Goal: Transaction & Acquisition: Purchase product/service

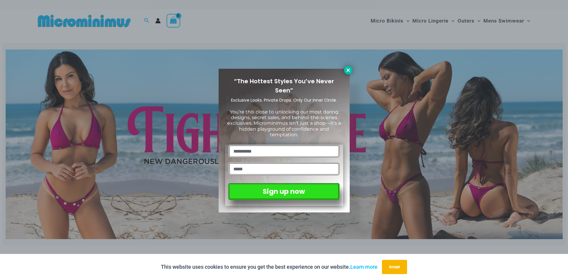
click at [350, 70] on icon at bounding box center [348, 69] width 5 height 5
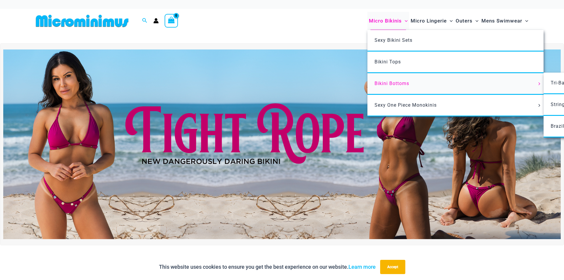
click at [396, 84] on span "Bikini Bottoms" at bounding box center [391, 83] width 35 height 6
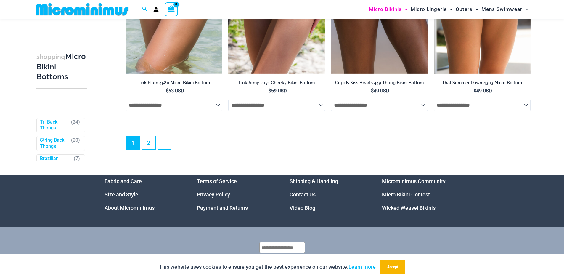
scroll to position [1831, 0]
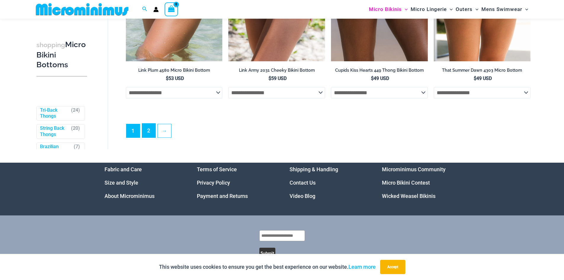
click at [149, 137] on link "2" at bounding box center [148, 130] width 13 height 14
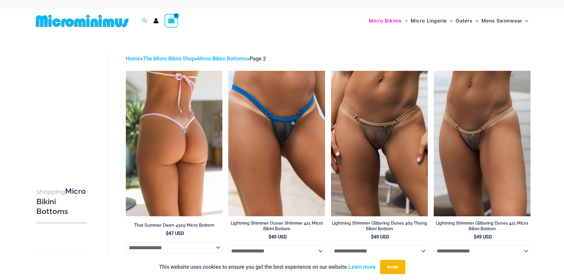
click at [179, 170] on img at bounding box center [174, 143] width 97 height 145
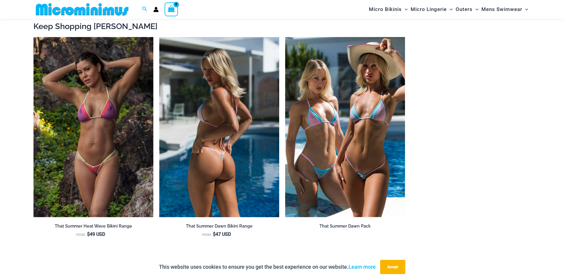
scroll to position [680, 0]
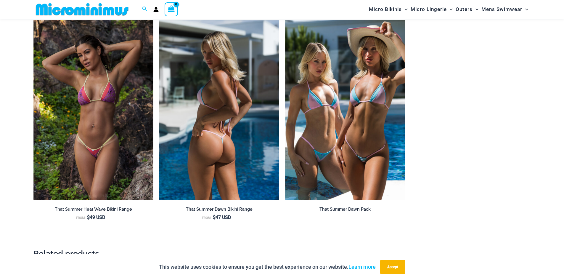
click at [202, 138] on img at bounding box center [219, 110] width 120 height 180
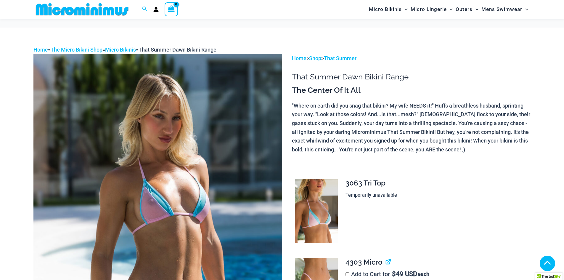
scroll to position [147, 0]
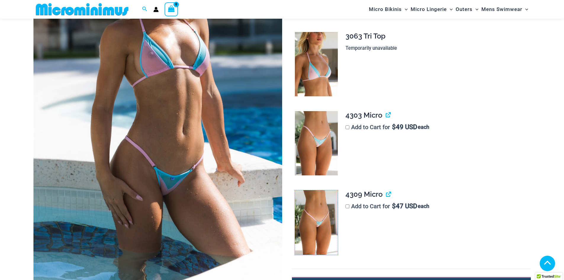
click at [312, 220] on img at bounding box center [316, 222] width 43 height 65
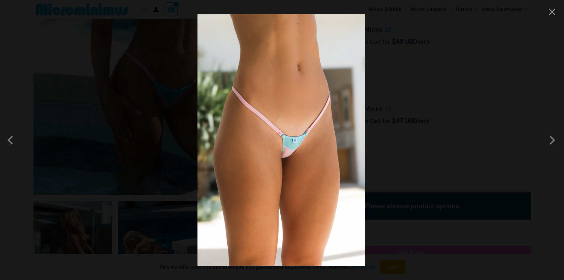
scroll to position [236, 0]
click at [552, 141] on span at bounding box center [552, 140] width 18 height 18
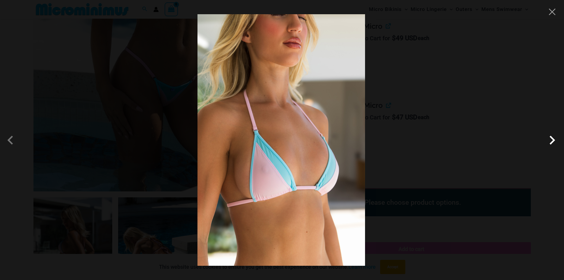
click at [552, 141] on span at bounding box center [552, 140] width 18 height 18
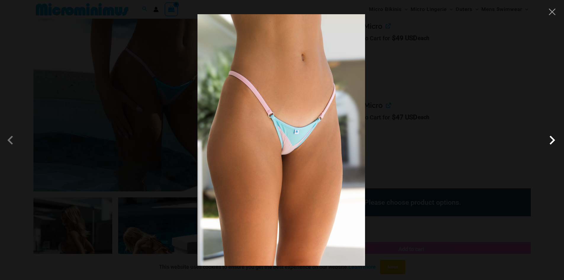
click at [552, 141] on span at bounding box center [552, 140] width 18 height 18
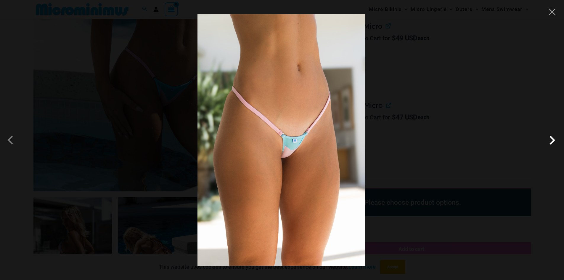
click at [552, 141] on span at bounding box center [552, 140] width 18 height 18
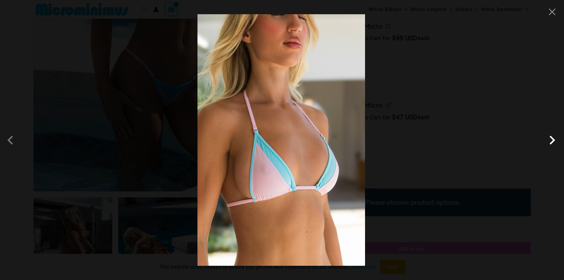
click at [552, 141] on span at bounding box center [552, 140] width 18 height 18
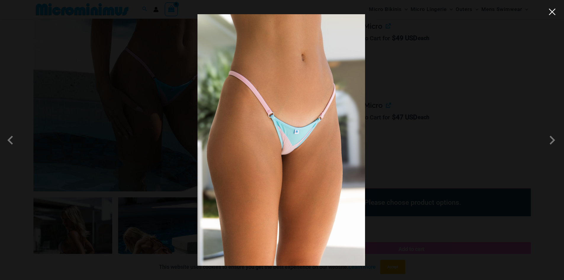
click at [551, 10] on button "Close" at bounding box center [551, 11] width 9 height 9
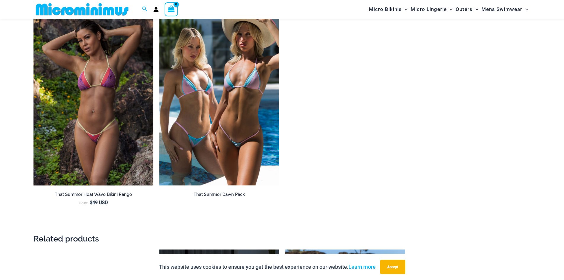
scroll to position [709, 0]
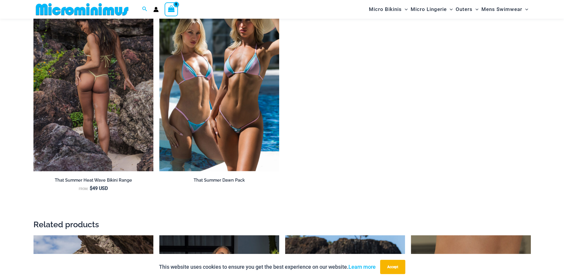
click at [73, 104] on img at bounding box center [93, 81] width 120 height 180
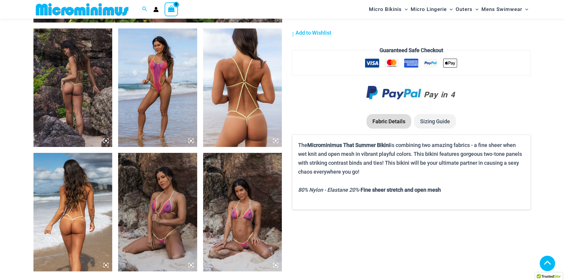
scroll to position [473, 0]
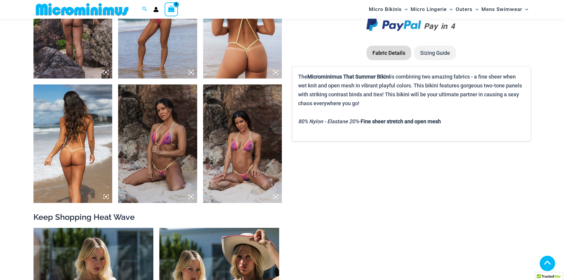
click at [233, 174] on img at bounding box center [242, 143] width 79 height 118
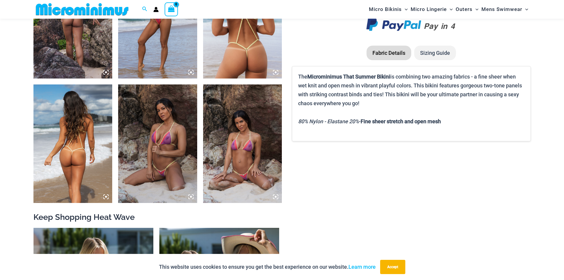
click at [168, 145] on img at bounding box center [157, 143] width 79 height 118
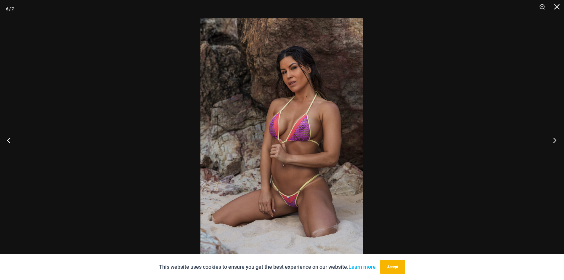
click at [555, 138] on button "Next" at bounding box center [553, 140] width 22 height 30
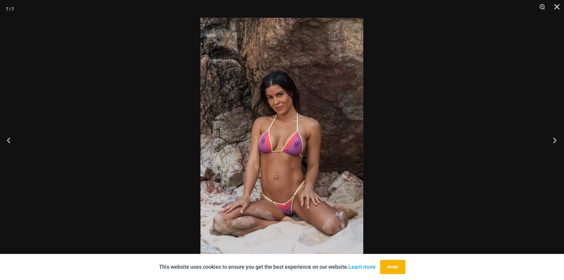
click at [555, 138] on button "Next" at bounding box center [553, 140] width 22 height 30
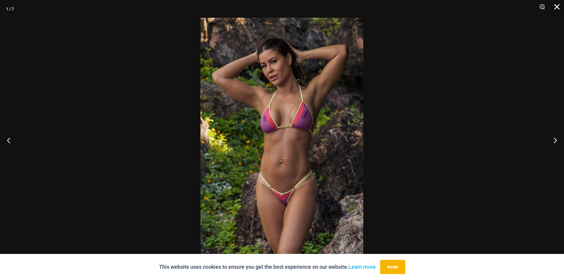
click at [554, 6] on button "Close" at bounding box center [554, 9] width 15 height 18
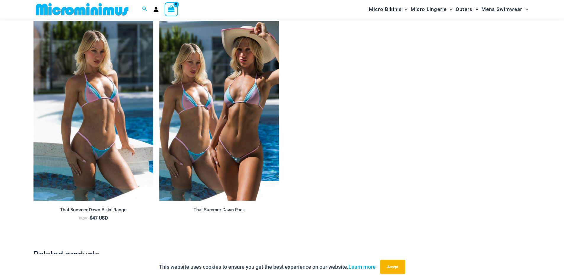
scroll to position [680, 0]
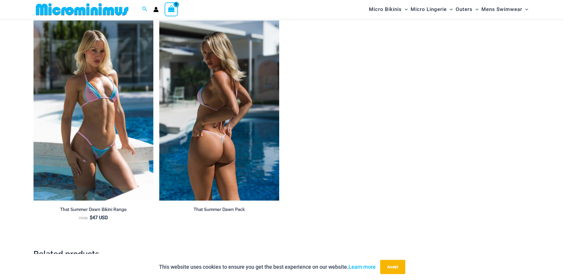
click at [239, 115] on img at bounding box center [219, 110] width 120 height 180
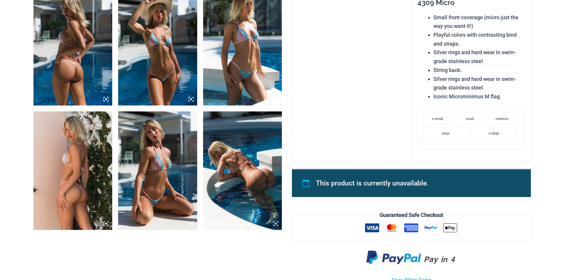
scroll to position [473, 0]
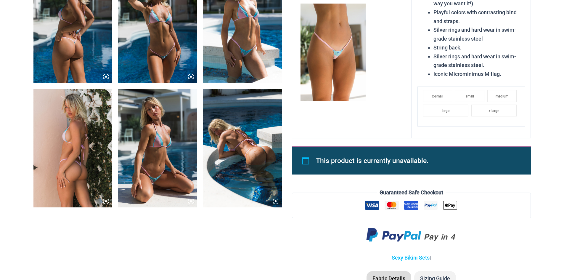
click at [262, 159] on img at bounding box center [242, 148] width 79 height 118
click at [275, 202] on icon at bounding box center [276, 201] width 2 height 2
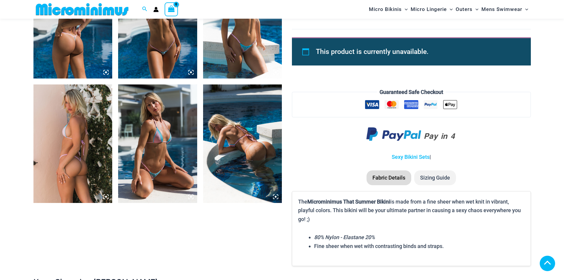
click at [251, 163] on img at bounding box center [242, 143] width 79 height 118
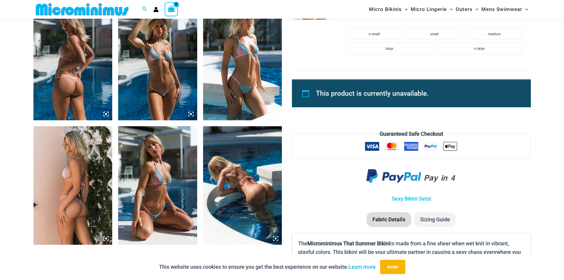
scroll to position [148, 0]
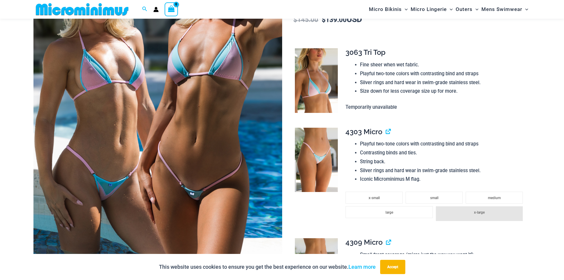
click at [259, 133] on img at bounding box center [157, 92] width 249 height 373
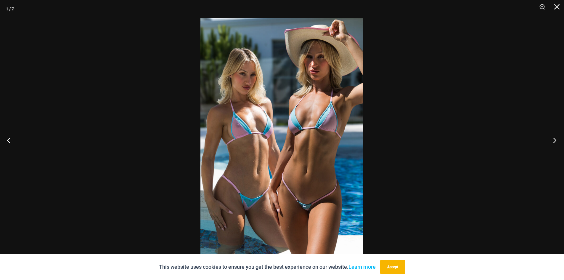
click at [553, 136] on button "Next" at bounding box center [553, 140] width 22 height 30
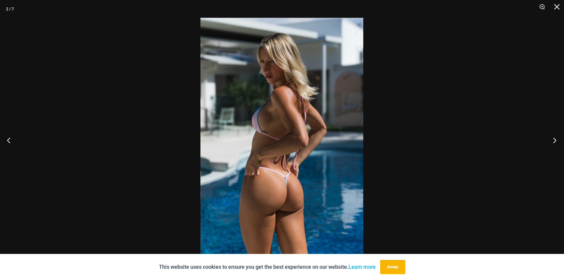
click at [553, 136] on button "Next" at bounding box center [553, 140] width 22 height 30
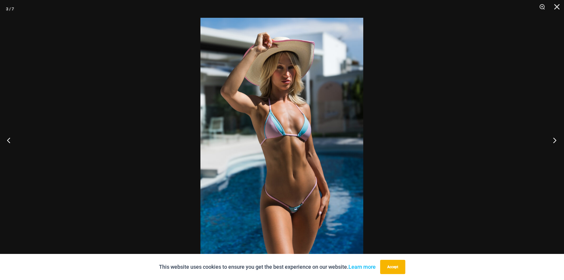
click at [553, 136] on button "Next" at bounding box center [553, 140] width 22 height 30
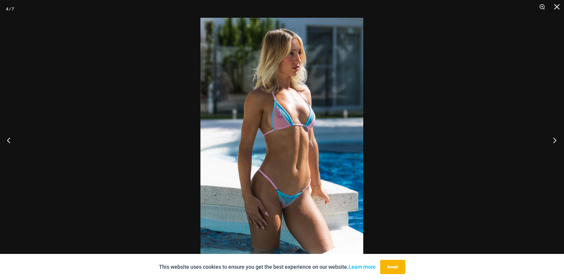
click at [552, 136] on button "Next" at bounding box center [553, 140] width 22 height 30
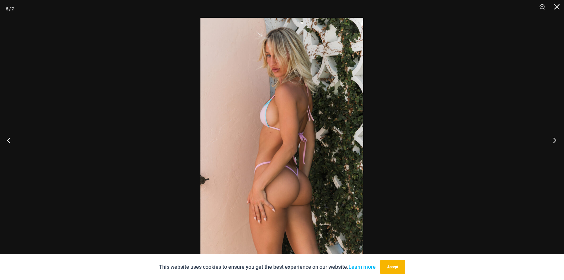
click at [552, 136] on button "Next" at bounding box center [553, 140] width 22 height 30
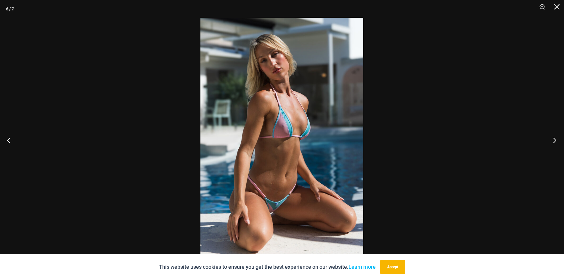
click at [552, 136] on button "Next" at bounding box center [553, 140] width 22 height 30
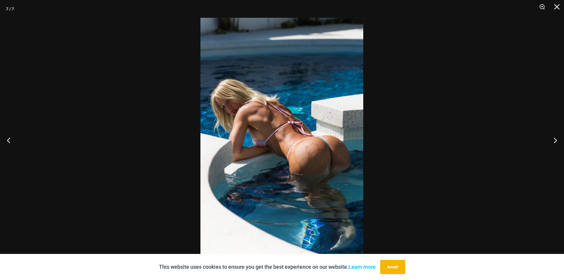
click at [329, 172] on img at bounding box center [281, 140] width 163 height 244
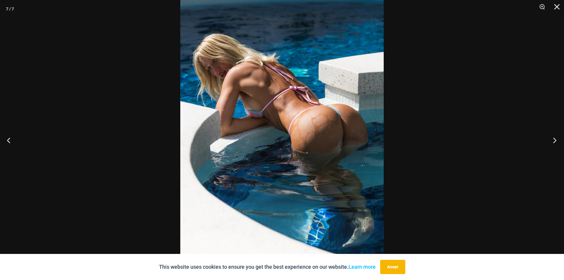
click at [553, 139] on button "Next" at bounding box center [553, 140] width 22 height 30
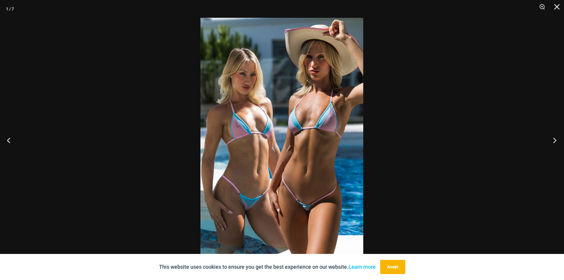
click at [553, 138] on button "Next" at bounding box center [553, 140] width 22 height 30
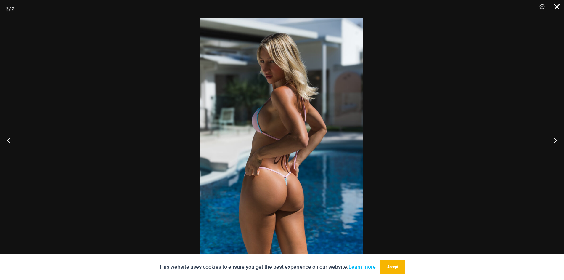
click at [554, 5] on button "Close" at bounding box center [554, 9] width 15 height 18
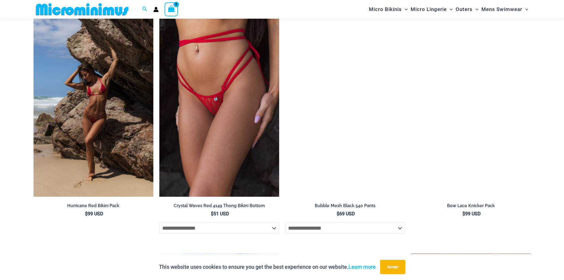
scroll to position [977, 0]
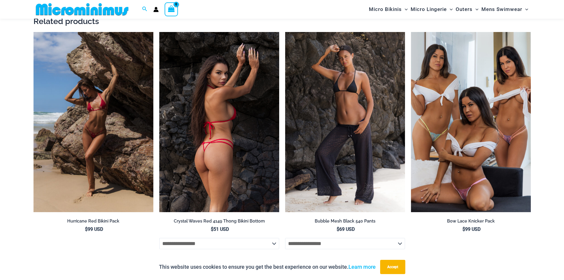
click at [213, 117] on img at bounding box center [219, 122] width 120 height 180
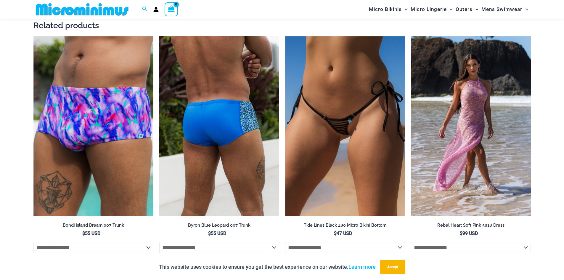
scroll to position [1181, 0]
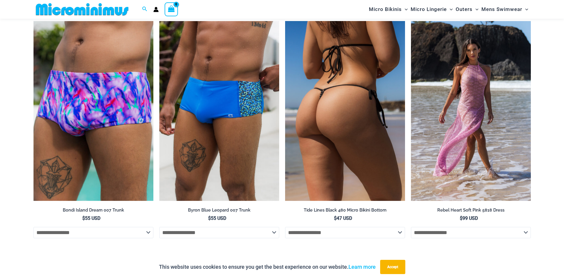
click at [335, 118] on img at bounding box center [345, 111] width 120 height 180
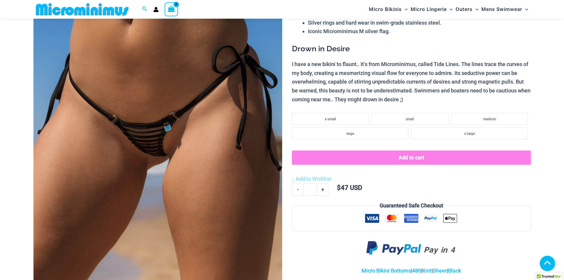
scroll to position [113, 0]
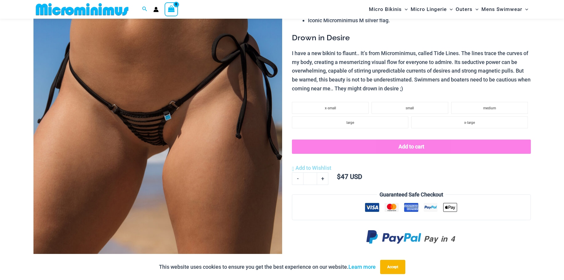
click at [181, 141] on img at bounding box center [157, 127] width 249 height 373
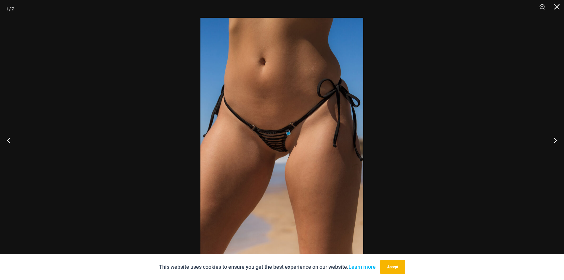
click at [281, 147] on img at bounding box center [281, 140] width 163 height 244
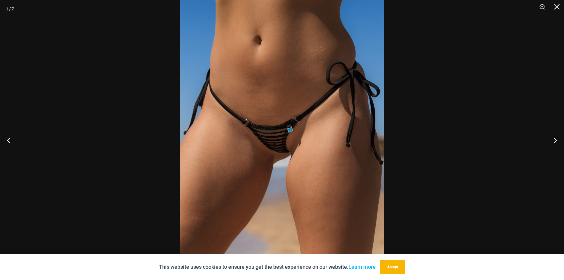
click at [281, 147] on img at bounding box center [281, 137] width 203 height 305
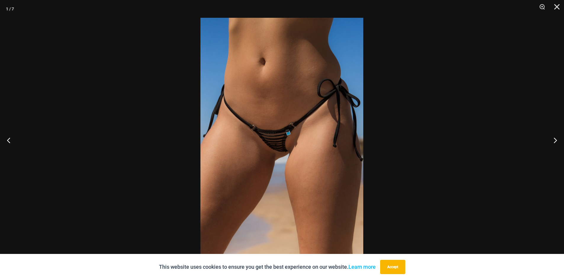
click at [281, 147] on img at bounding box center [281, 140] width 163 height 244
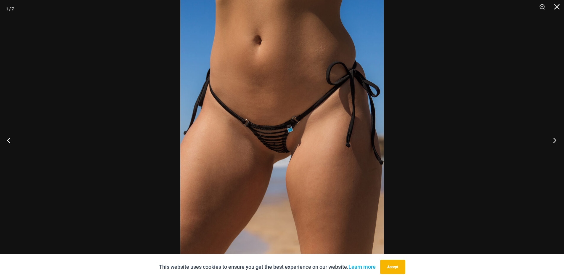
click at [554, 140] on button "Next" at bounding box center [553, 140] width 22 height 30
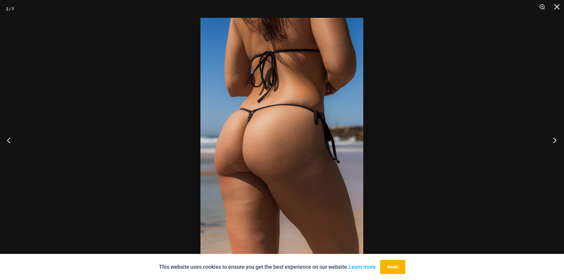
click at [554, 140] on button "Next" at bounding box center [553, 140] width 22 height 30
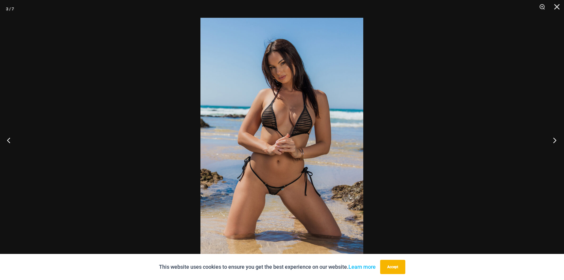
click at [554, 140] on button "Next" at bounding box center [553, 140] width 22 height 30
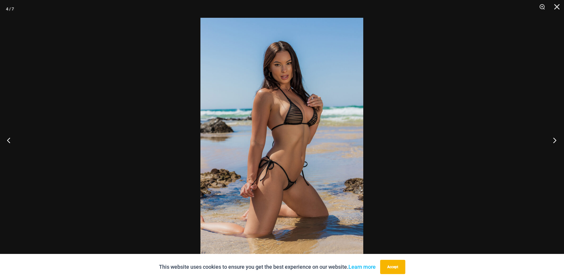
click at [554, 140] on button "Next" at bounding box center [553, 140] width 22 height 30
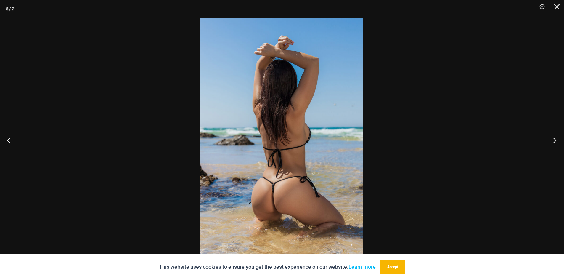
click at [554, 140] on button "Next" at bounding box center [553, 140] width 22 height 30
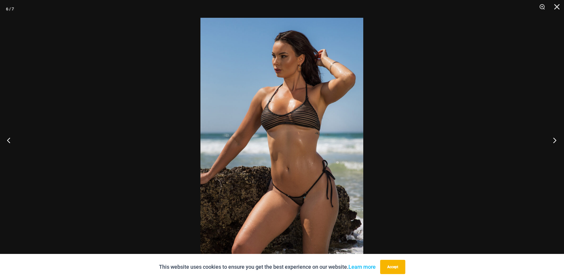
click at [554, 140] on button "Next" at bounding box center [553, 140] width 22 height 30
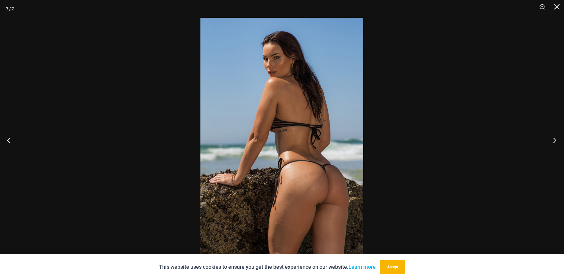
click at [553, 139] on button "Next" at bounding box center [553, 140] width 22 height 30
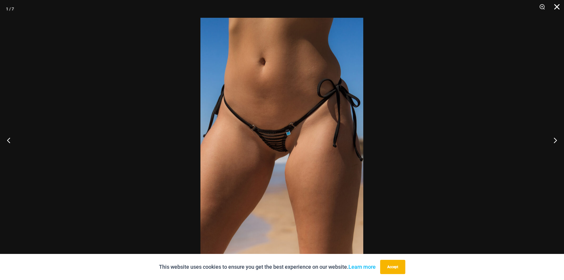
click at [557, 4] on button "Close" at bounding box center [554, 9] width 15 height 18
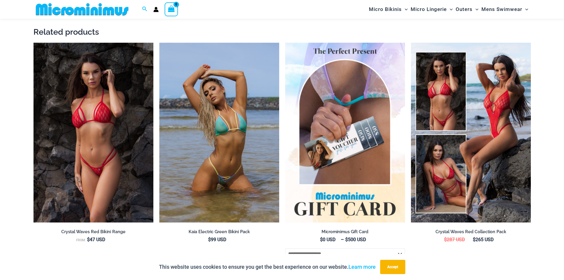
scroll to position [912, 0]
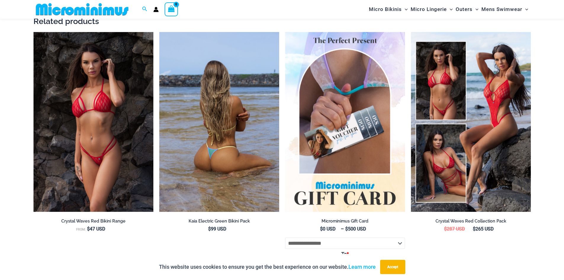
click at [223, 146] on img at bounding box center [219, 122] width 120 height 180
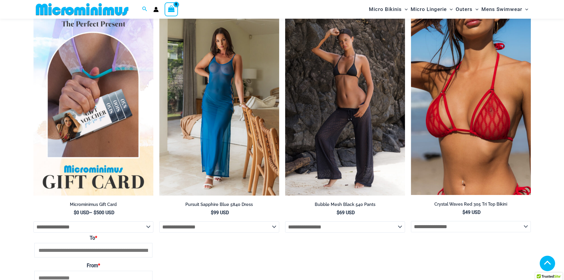
scroll to position [1254, 0]
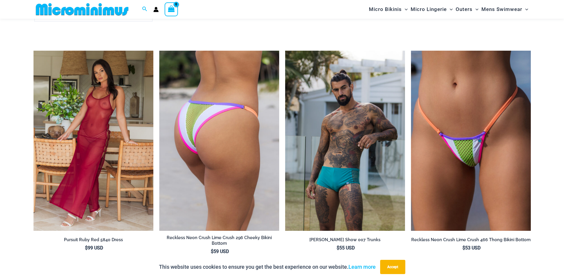
click at [222, 143] on img at bounding box center [219, 141] width 120 height 180
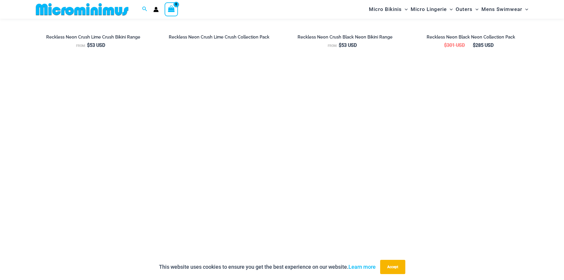
scroll to position [858, 0]
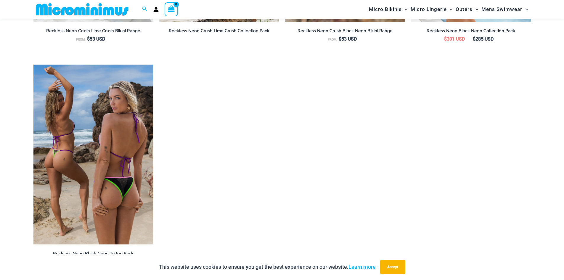
click at [121, 148] on img at bounding box center [93, 155] width 120 height 180
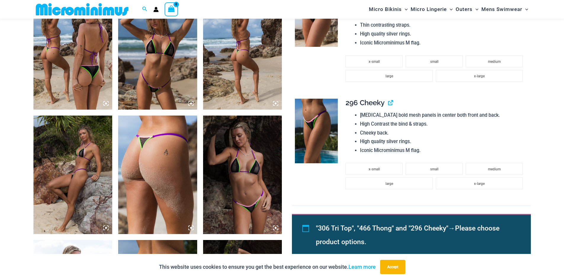
scroll to position [441, 0]
click at [88, 166] on img at bounding box center [72, 175] width 79 height 118
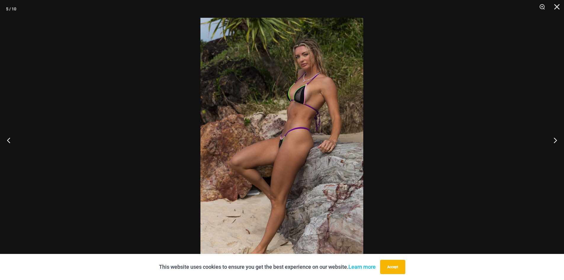
click at [284, 146] on img at bounding box center [281, 140] width 163 height 244
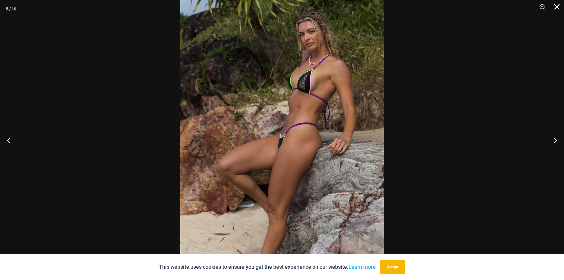
click at [558, 6] on button "Close" at bounding box center [554, 9] width 15 height 18
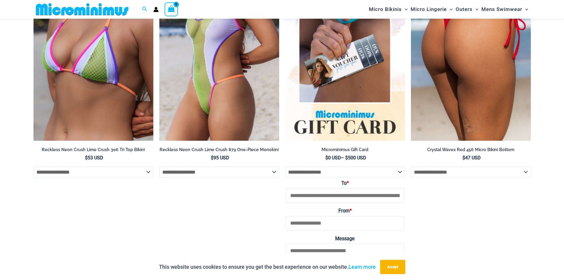
scroll to position [2206, 0]
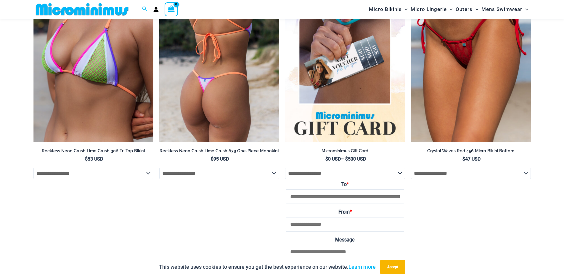
click at [272, 175] on select "**********" at bounding box center [219, 172] width 120 height 11
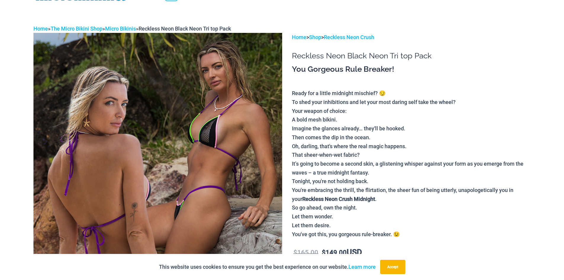
scroll to position [0, 0]
